Goal: Find specific fact: Find specific fact

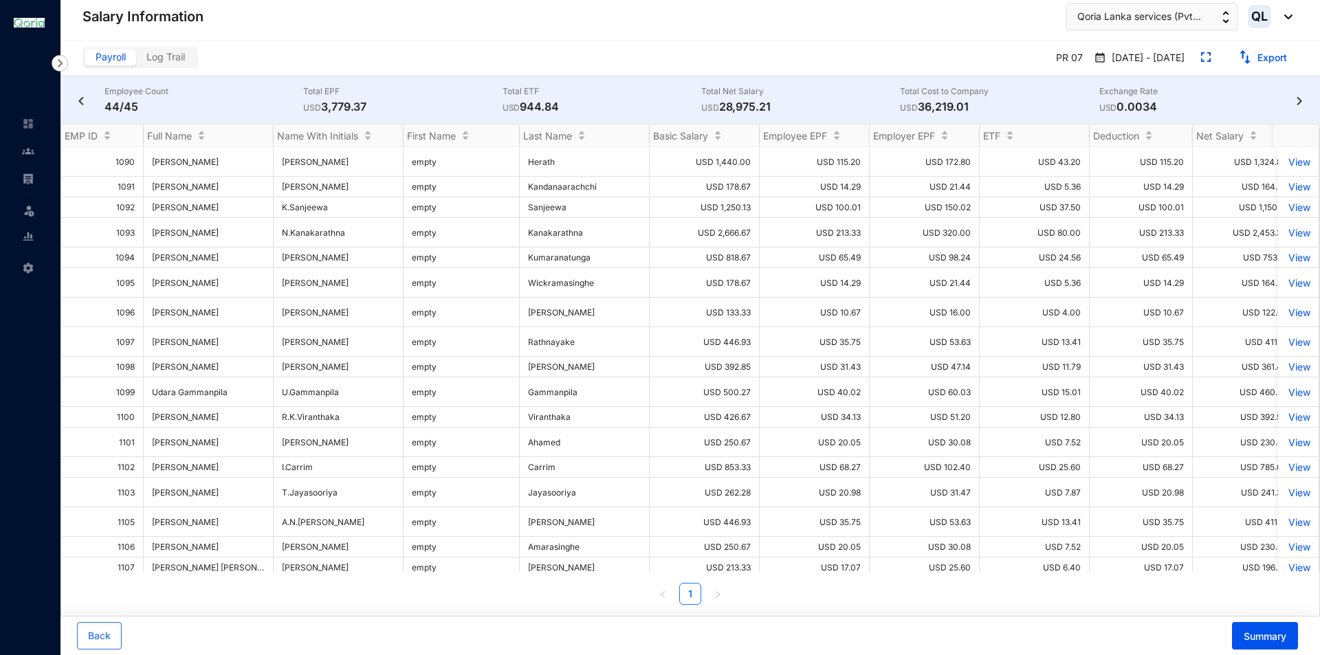
click at [22, 182] on link at bounding box center [39, 179] width 34 height 14
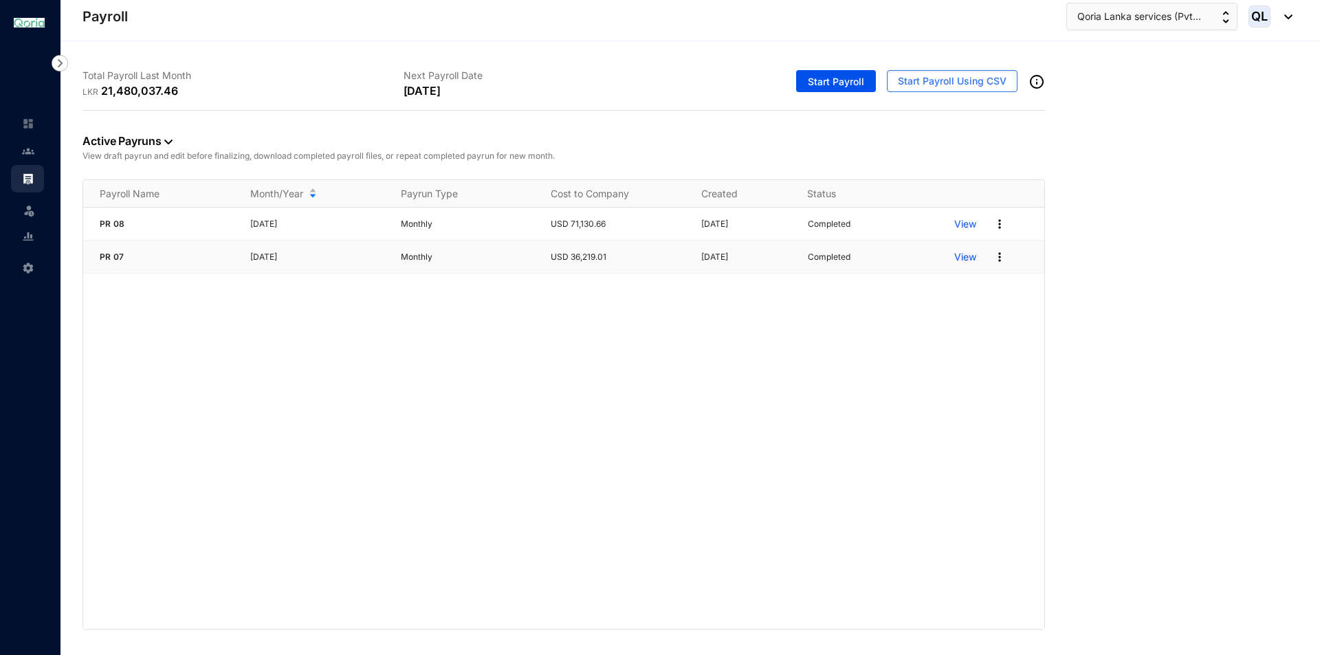
click at [975, 259] on p "View" at bounding box center [965, 257] width 22 height 14
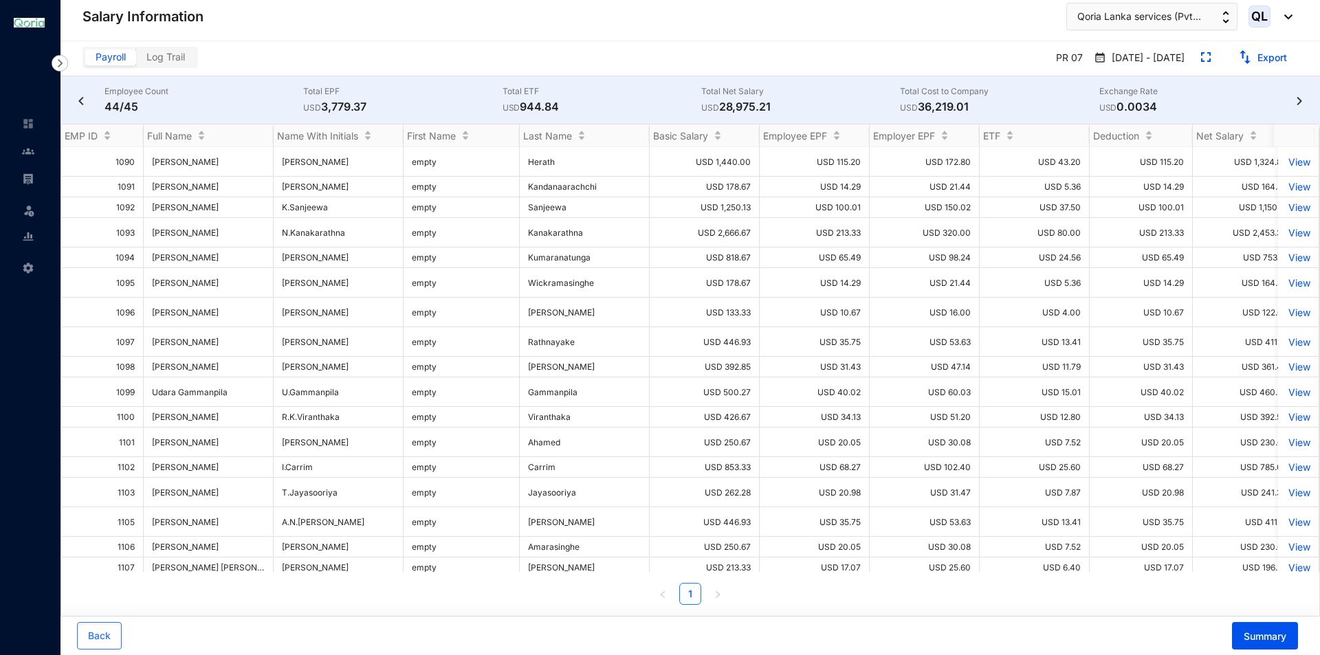
click at [78, 104] on img at bounding box center [81, 101] width 14 height 8
click at [1291, 157] on p "View" at bounding box center [1298, 162] width 24 height 12
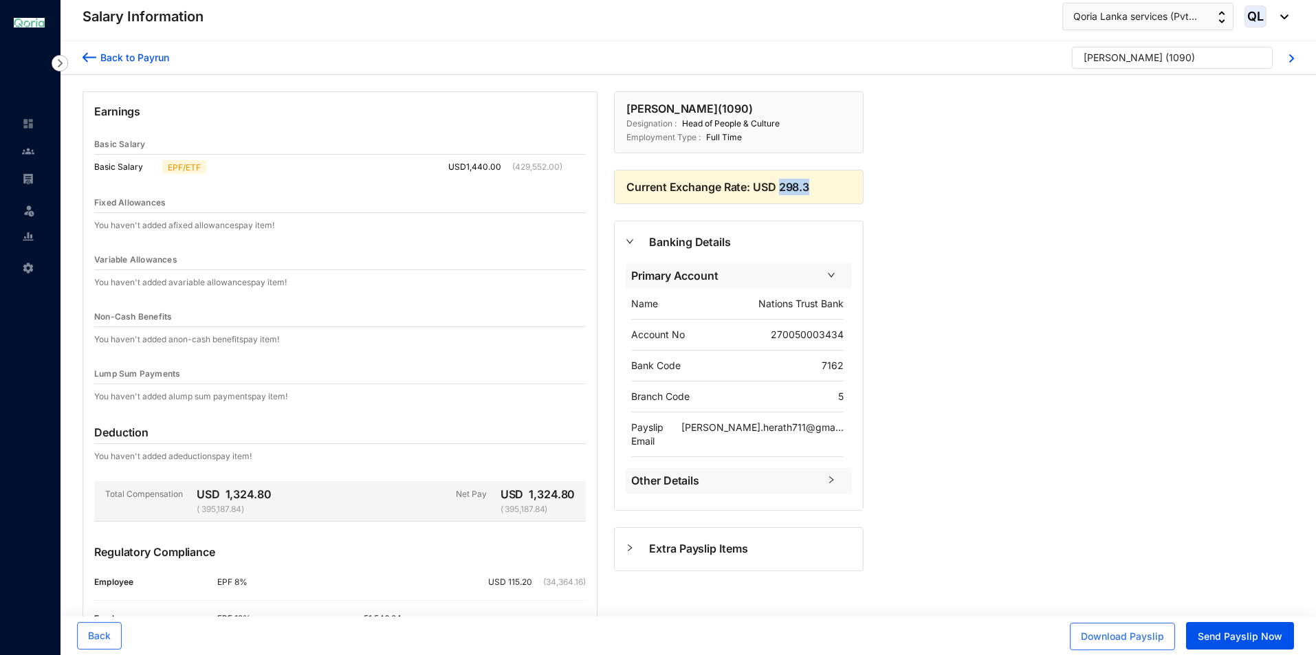
drag, startPoint x: 812, startPoint y: 186, endPoint x: 781, endPoint y: 187, distance: 31.6
click at [781, 187] on p "Current Exchange Rate: USD 298.3" at bounding box center [738, 187] width 225 height 16
copy p "298.3"
click at [98, 61] on div "Back to Payrun" at bounding box center [132, 57] width 73 height 14
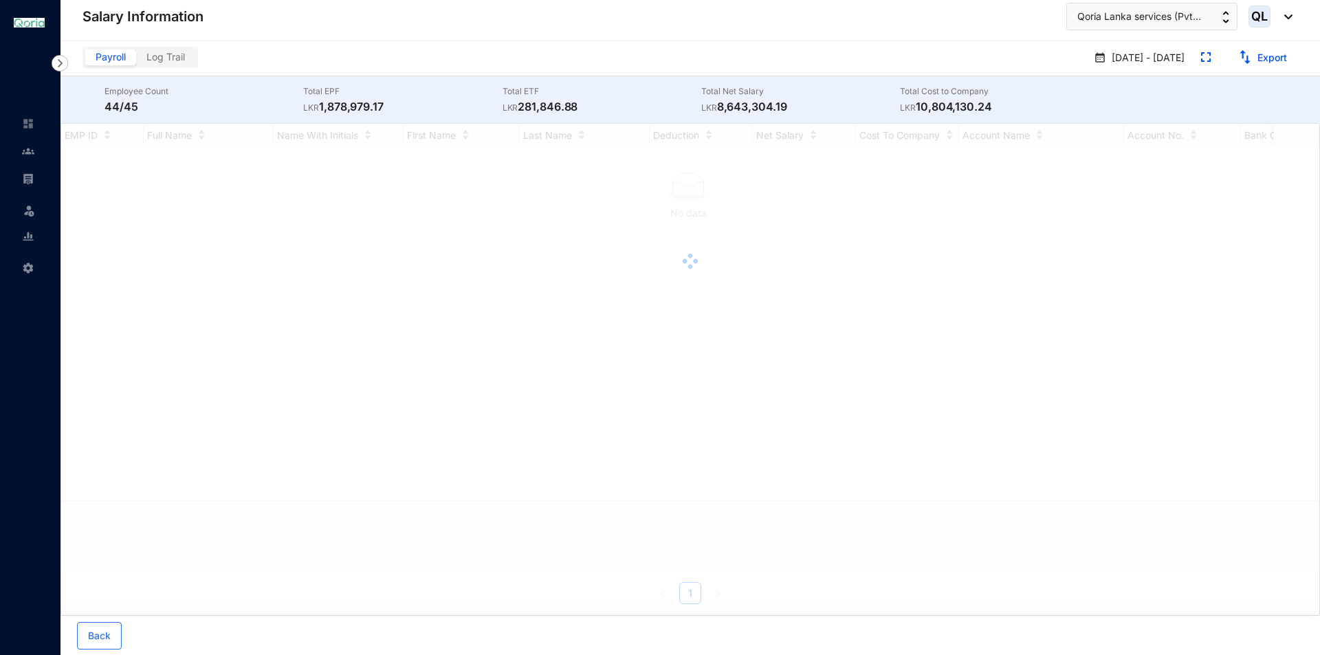
click at [25, 178] on img at bounding box center [28, 179] width 12 height 12
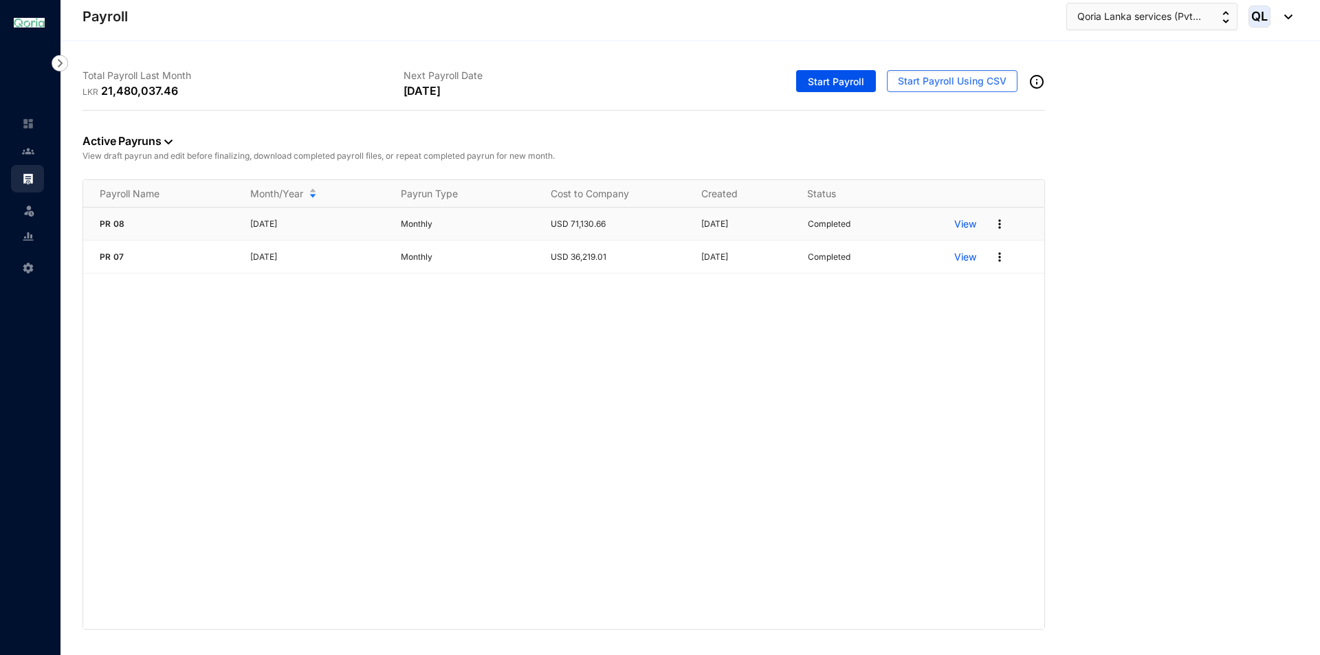
click at [970, 223] on p "View" at bounding box center [965, 224] width 22 height 14
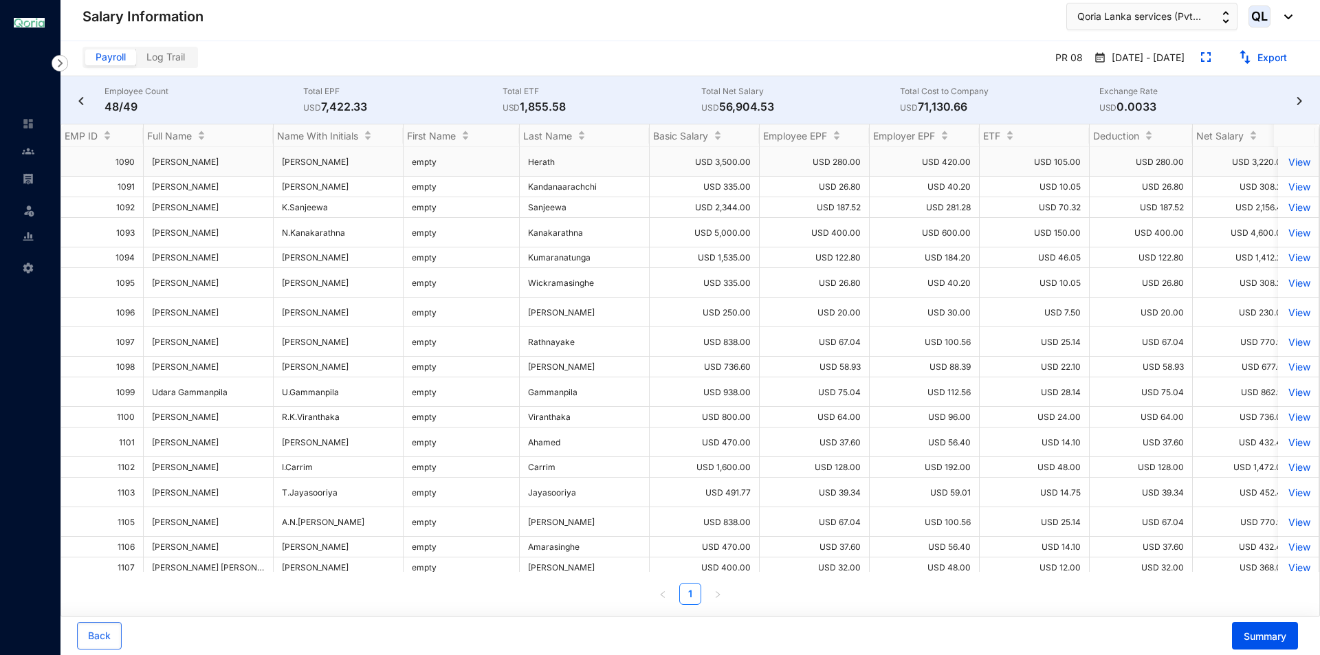
click at [1290, 159] on p "View" at bounding box center [1298, 162] width 24 height 12
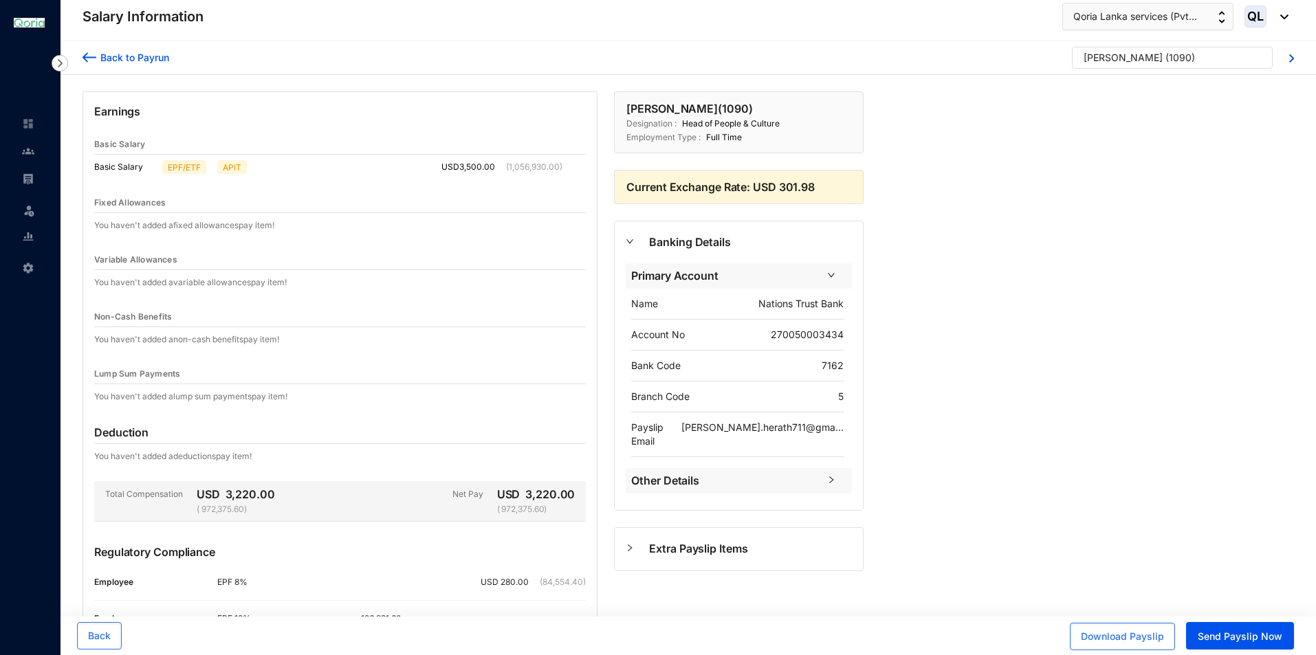
drag, startPoint x: 793, startPoint y: 186, endPoint x: 781, endPoint y: 188, distance: 12.7
click at [781, 188] on p "Current Exchange Rate: USD 301.98" at bounding box center [738, 187] width 225 height 16
click at [826, 195] on div "Current Exchange Rate: USD 301.98" at bounding box center [738, 187] width 249 height 34
click at [818, 186] on p "Current Exchange Rate: USD 301.98" at bounding box center [738, 187] width 225 height 16
click at [817, 188] on p "Current Exchange Rate: USD 301.98" at bounding box center [738, 187] width 225 height 16
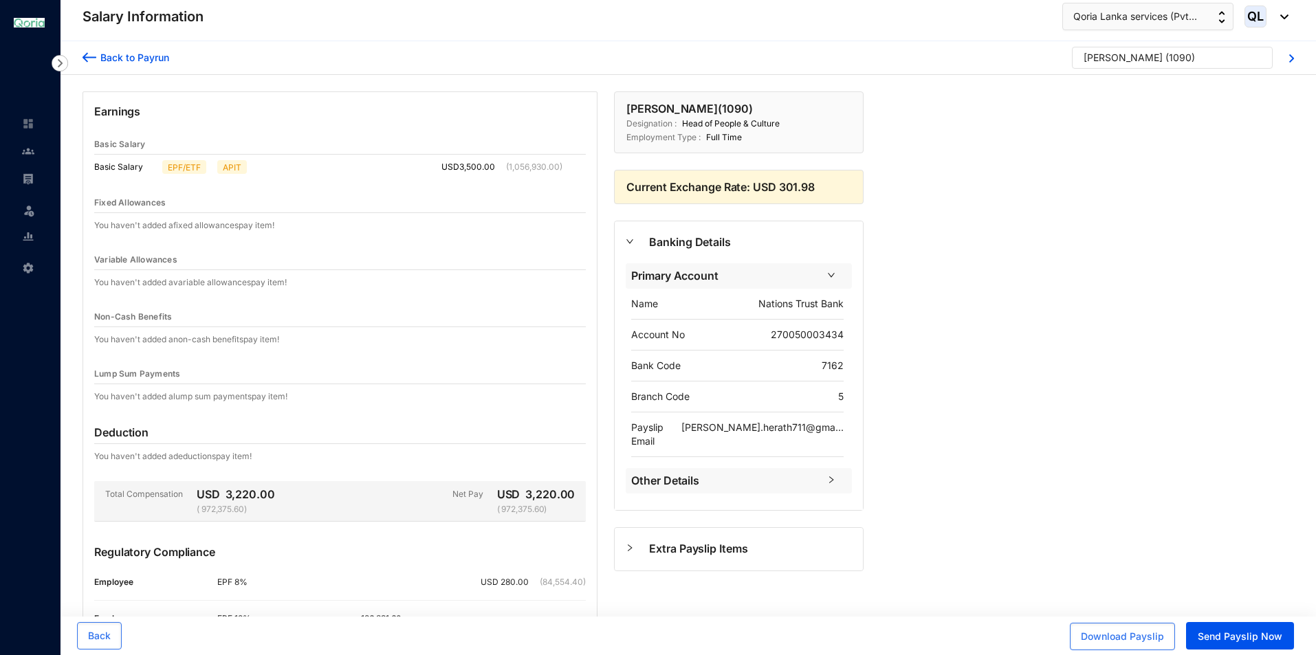
click at [1013, 210] on div "Back to [PERSON_NAME] ( 1090 ) Earnings Basic Salary Basic Salary EPF/ETF APIT …" at bounding box center [687, 414] width 1255 height 746
drag, startPoint x: 812, startPoint y: 186, endPoint x: 778, endPoint y: 188, distance: 33.7
click at [778, 188] on p "Current Exchange Rate: USD 301.98" at bounding box center [738, 187] width 225 height 16
copy p "301.98"
